Goal: Find specific page/section: Find specific page/section

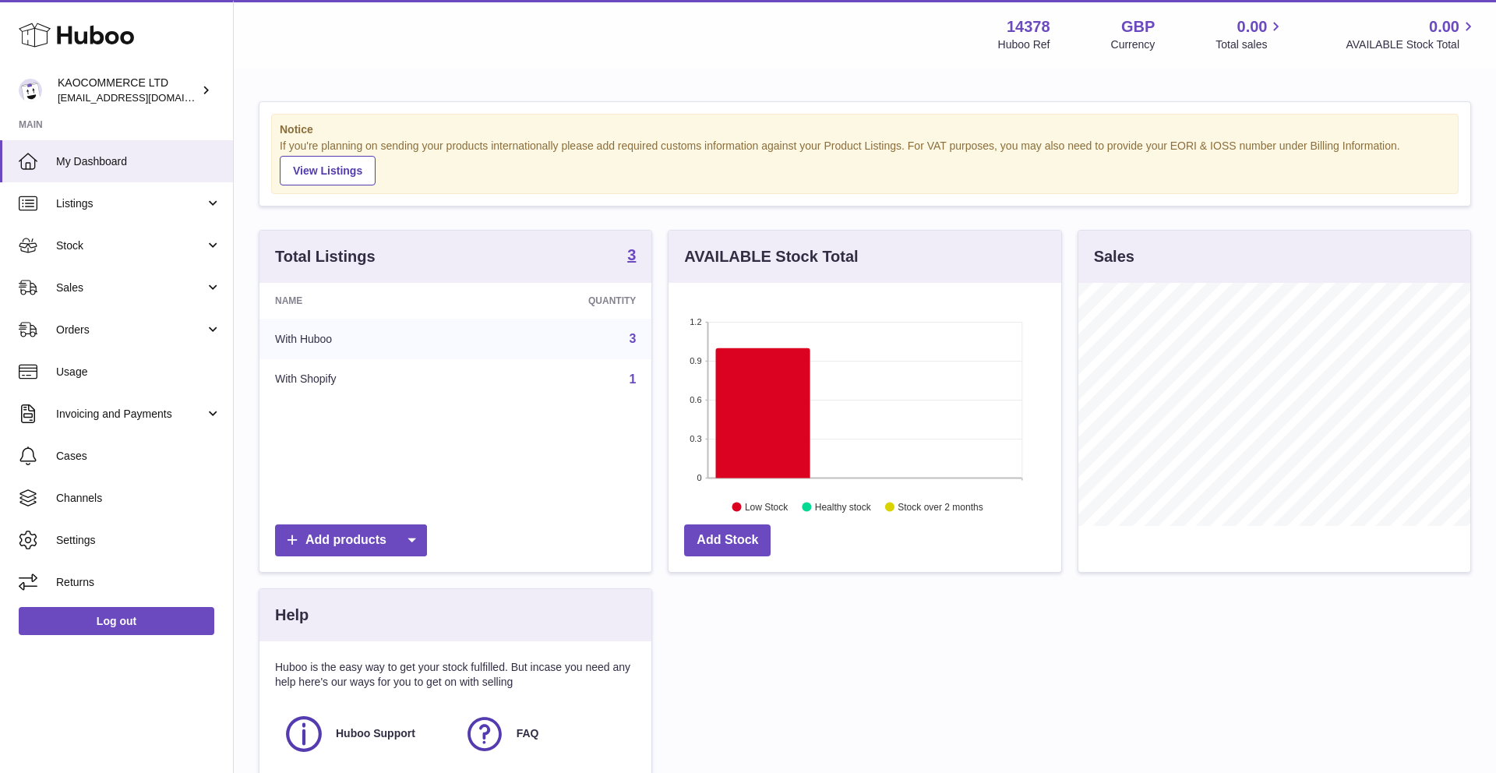
scroll to position [243, 393]
click at [140, 248] on span "Stock" at bounding box center [130, 245] width 149 height 15
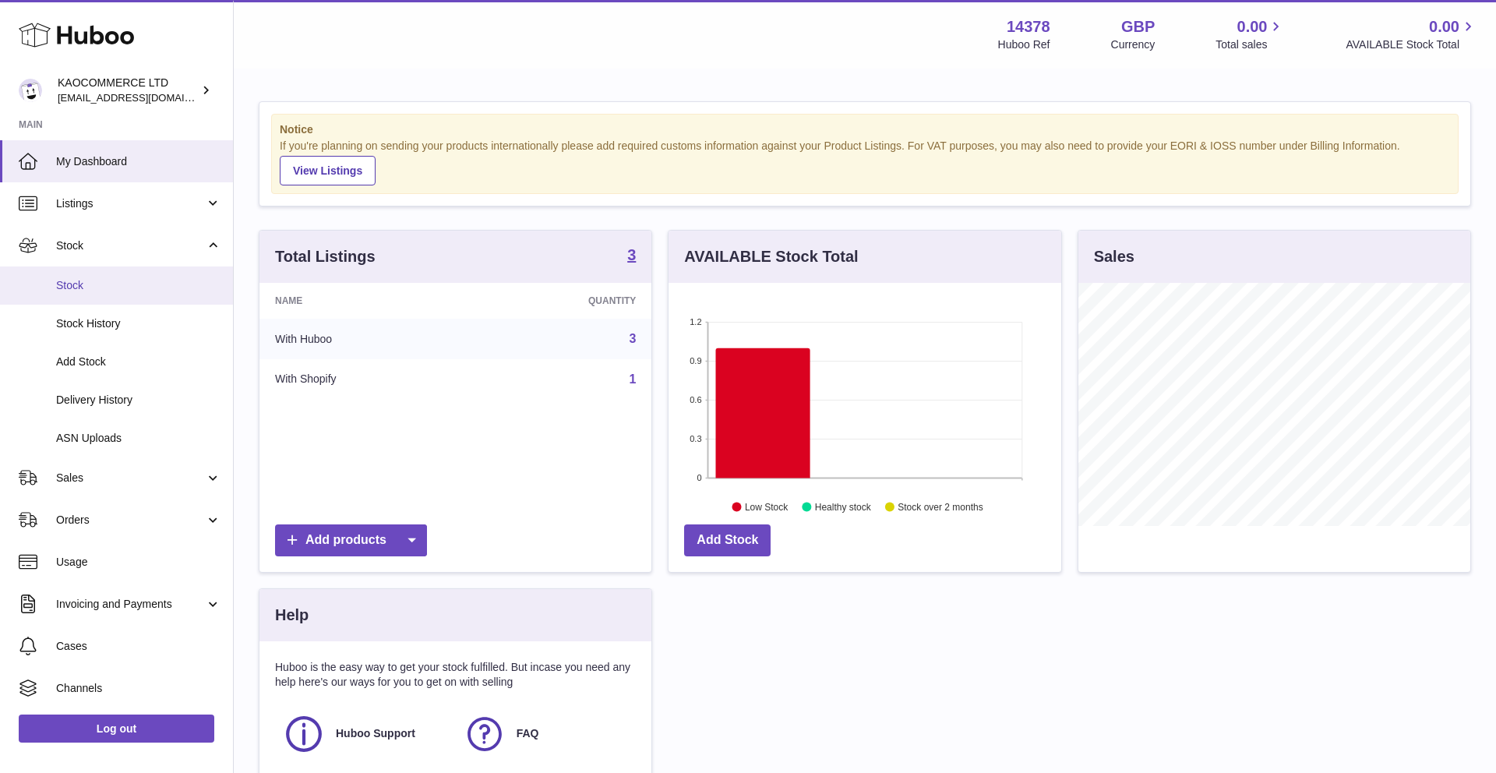
click at [133, 279] on span "Stock" at bounding box center [138, 285] width 165 height 15
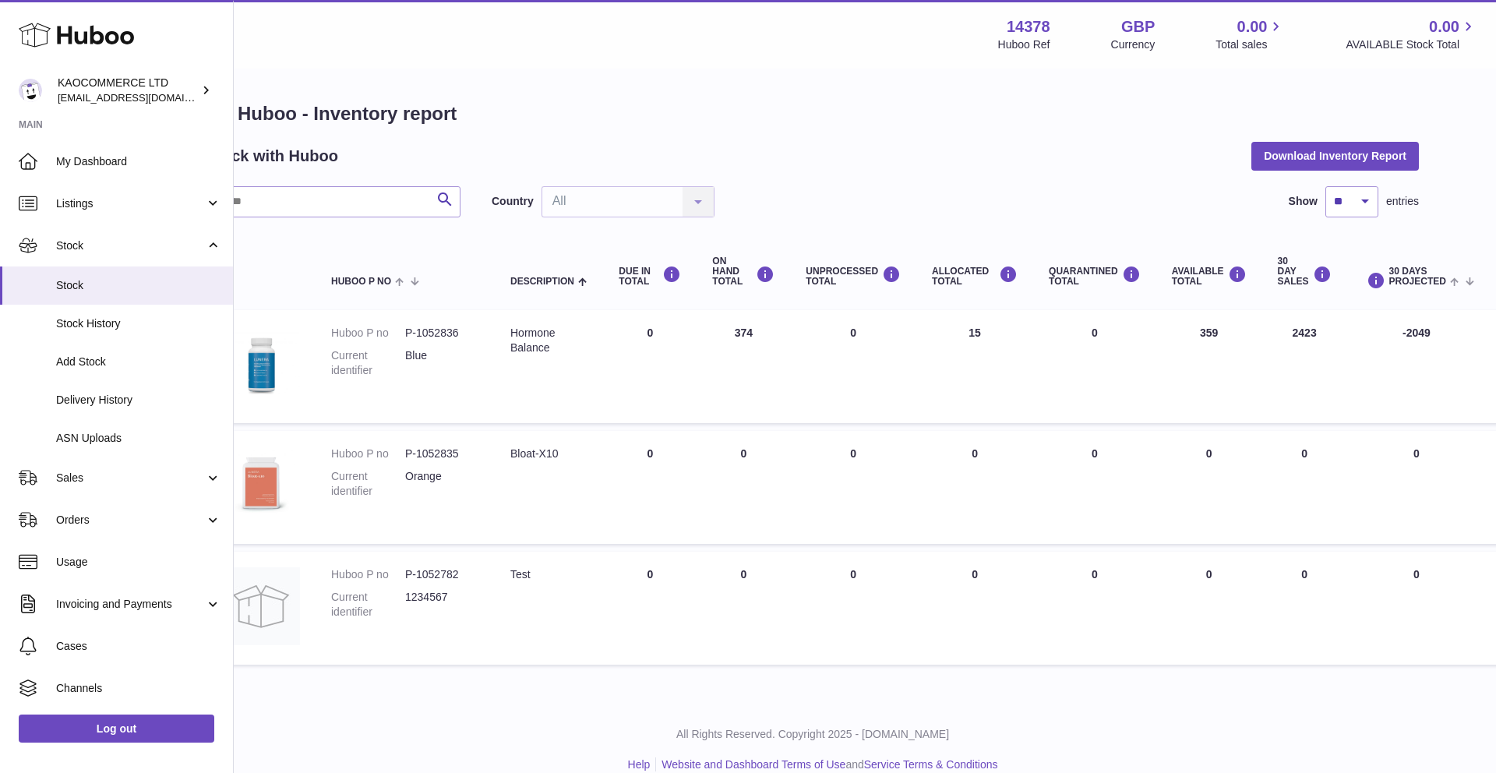
scroll to position [0, 55]
